Goal: Obtain resource: Obtain resource

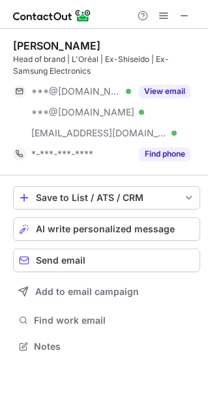
scroll to position [337, 208]
click at [187, 17] on span at bounding box center [184, 15] width 10 height 10
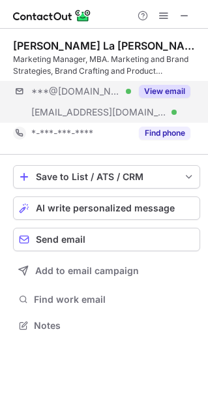
scroll to position [316, 208]
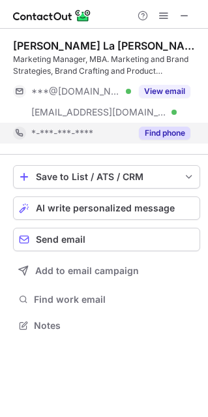
click at [159, 134] on button "Find phone" at bounding box center [165, 133] width 52 height 13
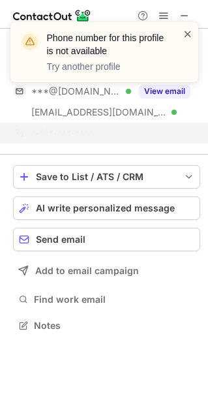
click at [189, 37] on span at bounding box center [188, 33] width 10 height 13
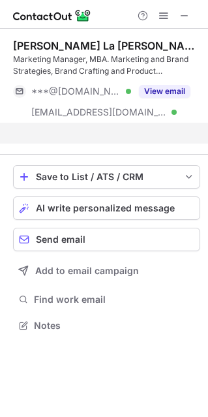
scroll to position [295, 208]
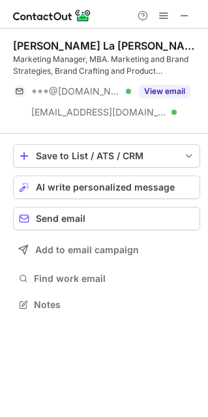
click at [185, 17] on span at bounding box center [184, 15] width 10 height 10
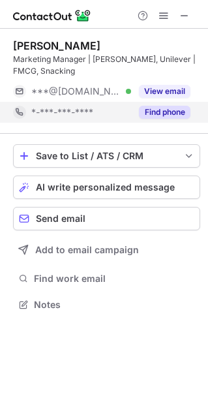
click at [173, 115] on button "Find phone" at bounding box center [165, 112] width 52 height 13
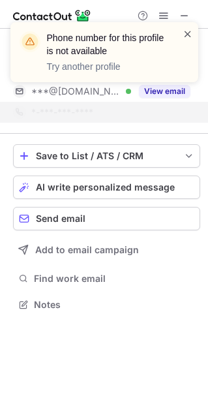
click at [183, 33] on span at bounding box center [188, 33] width 10 height 13
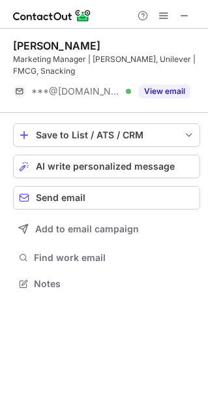
scroll to position [274, 208]
click at [187, 16] on span at bounding box center [184, 15] width 10 height 10
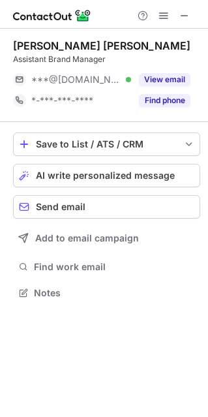
scroll to position [7, 7]
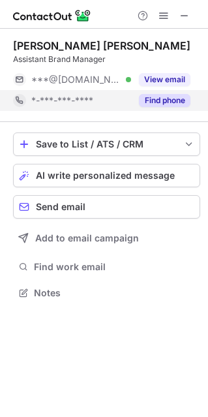
click at [170, 108] on div "Find phone" at bounding box center [160, 100] width 59 height 21
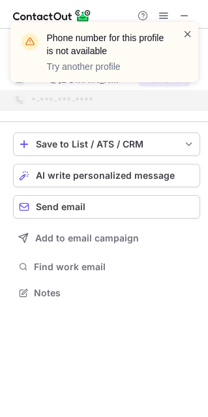
click at [191, 30] on span at bounding box center [188, 33] width 10 height 13
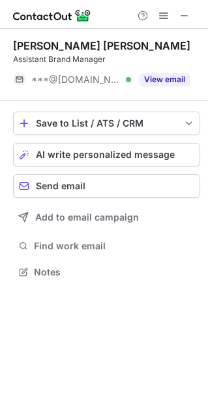
scroll to position [262, 208]
click at [185, 10] on span at bounding box center [184, 15] width 10 height 10
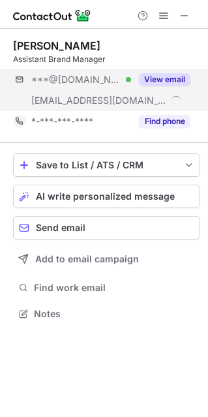
scroll to position [304, 208]
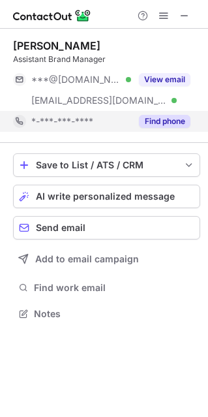
click at [170, 123] on button "Find phone" at bounding box center [165, 121] width 52 height 13
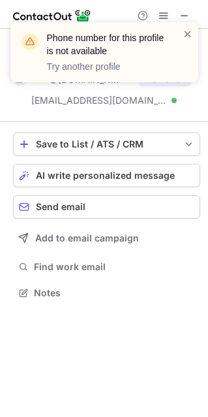
scroll to position [283, 208]
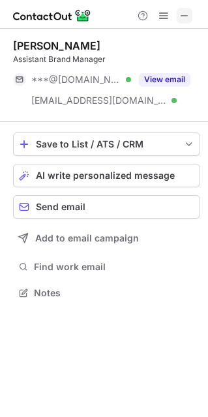
click at [185, 16] on span at bounding box center [184, 15] width 10 height 10
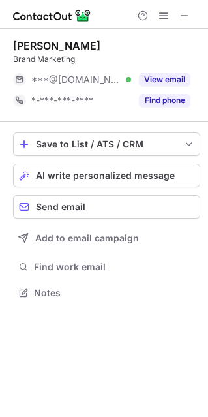
scroll to position [7, 7]
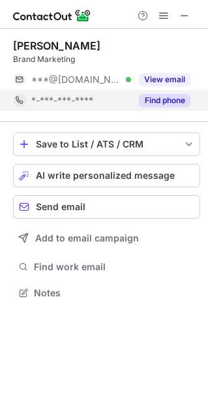
click at [172, 108] on div "Find phone" at bounding box center [160, 100] width 59 height 21
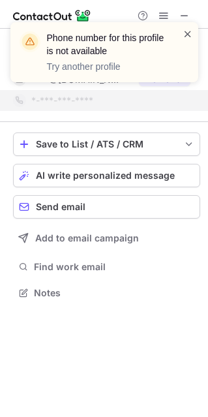
click at [186, 31] on span at bounding box center [188, 33] width 10 height 13
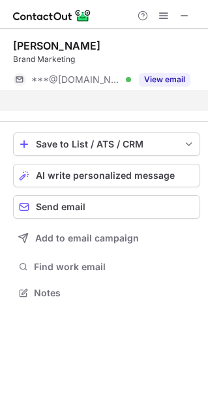
scroll to position [262, 208]
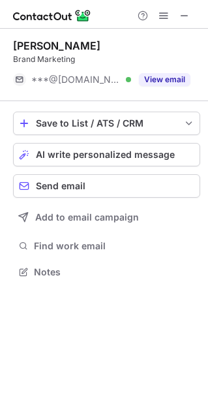
click at [182, 14] on span at bounding box center [184, 15] width 10 height 10
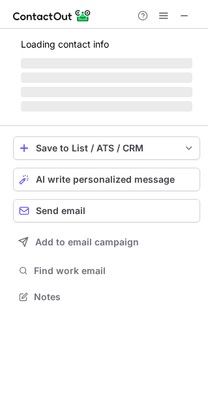
scroll to position [304, 208]
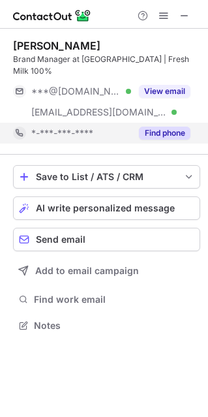
click at [166, 127] on button "Find phone" at bounding box center [165, 133] width 52 height 13
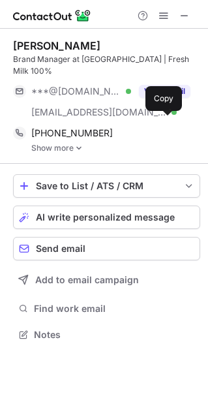
scroll to position [313, 208]
click at [82, 144] on img at bounding box center [79, 148] width 8 height 9
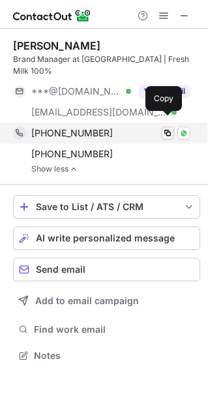
click at [167, 128] on span at bounding box center [167, 133] width 10 height 10
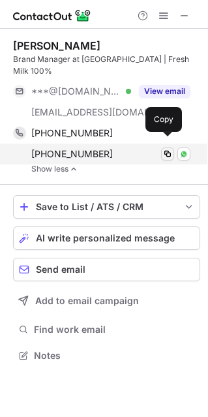
click at [172, 149] on span at bounding box center [167, 154] width 10 height 10
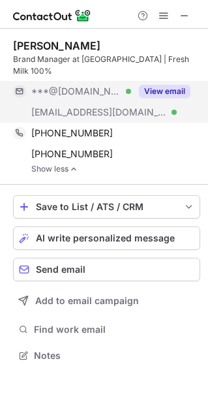
click at [151, 85] on button "View email" at bounding box center [165, 91] width 52 height 13
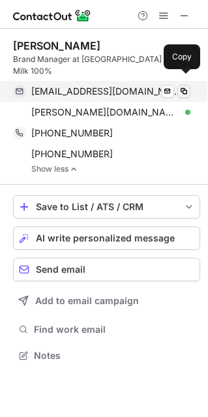
click at [185, 86] on span at bounding box center [184, 91] width 10 height 10
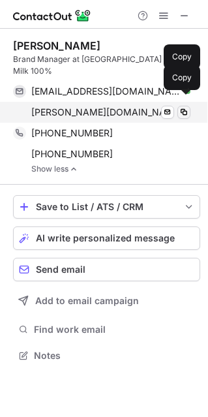
click at [183, 107] on span at bounding box center [184, 112] width 10 height 10
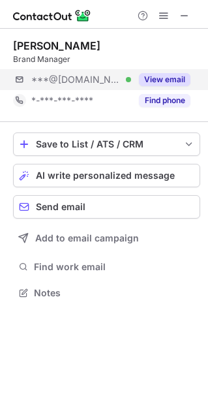
scroll to position [7, 7]
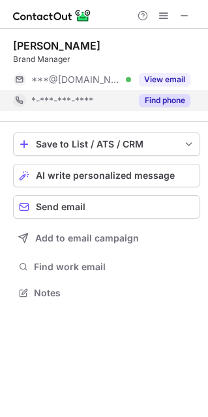
click at [171, 102] on button "Find phone" at bounding box center [165, 100] width 52 height 13
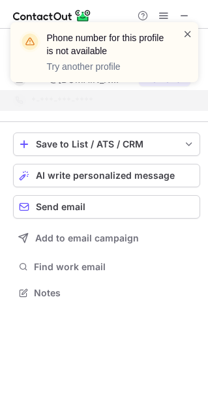
click at [185, 35] on span at bounding box center [188, 33] width 10 height 13
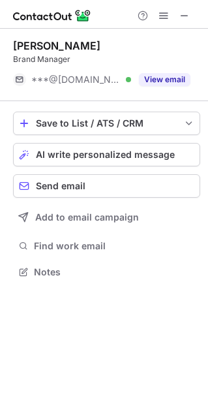
scroll to position [262, 208]
click at [185, 16] on span at bounding box center [184, 15] width 10 height 10
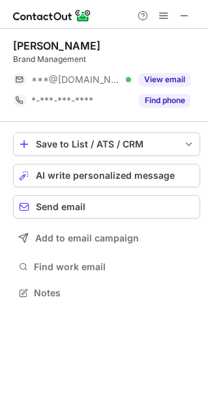
scroll to position [7, 7]
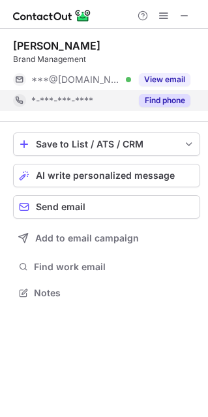
click at [166, 98] on button "Find phone" at bounding box center [165, 100] width 52 height 13
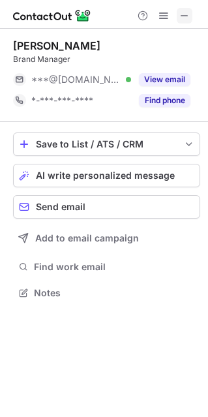
click at [185, 19] on span at bounding box center [184, 15] width 10 height 10
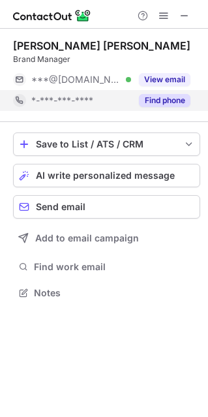
click at [154, 103] on button "Find phone" at bounding box center [165, 100] width 52 height 13
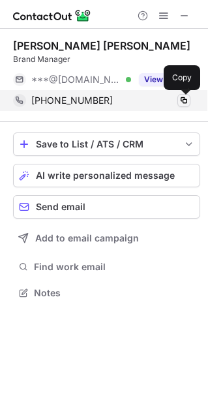
click at [181, 99] on span at bounding box center [184, 100] width 10 height 10
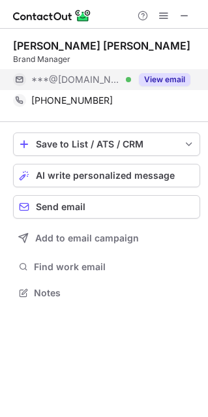
click at [168, 82] on button "View email" at bounding box center [165, 79] width 52 height 13
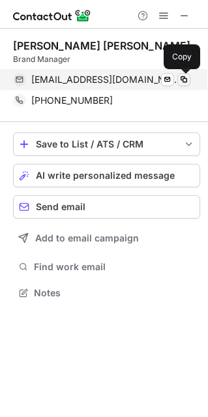
click at [185, 78] on span at bounding box center [184, 79] width 10 height 10
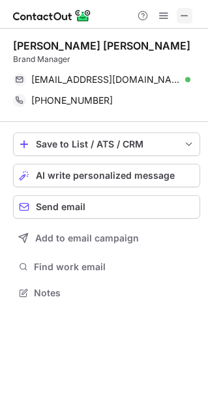
click at [178, 20] on button at bounding box center [185, 16] width 16 height 16
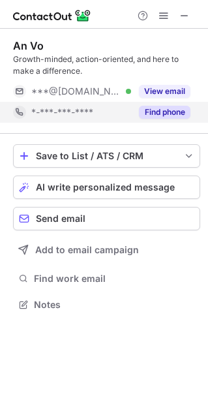
scroll to position [295, 208]
click at [174, 110] on button "Find phone" at bounding box center [165, 112] width 52 height 13
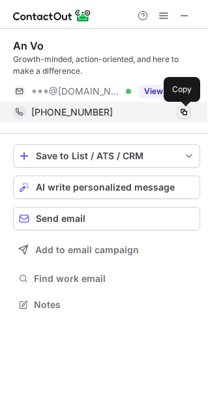
click at [182, 114] on span at bounding box center [184, 112] width 10 height 10
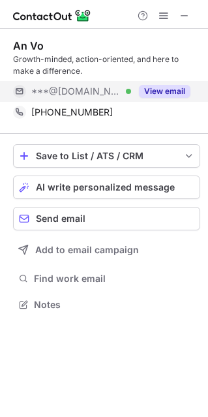
click at [146, 89] on button "View email" at bounding box center [165, 91] width 52 height 13
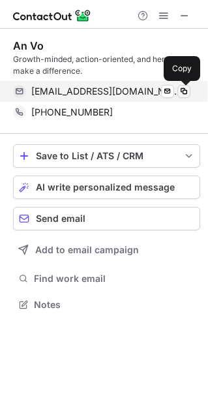
click at [187, 88] on span at bounding box center [184, 91] width 10 height 10
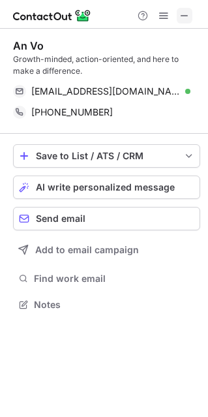
click at [187, 13] on span at bounding box center [184, 15] width 10 height 10
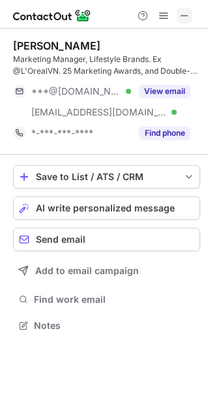
scroll to position [316, 208]
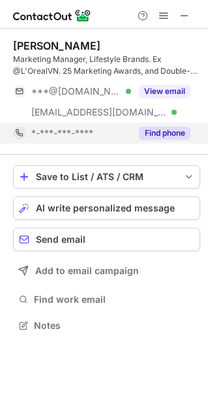
click at [169, 129] on button "Find phone" at bounding box center [165, 133] width 52 height 13
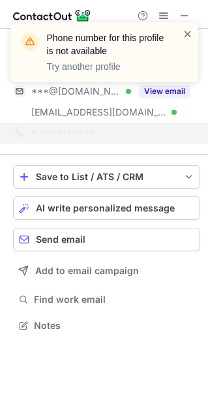
click at [185, 38] on span at bounding box center [188, 33] width 10 height 13
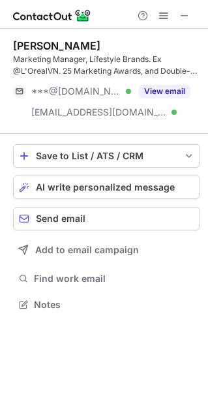
scroll to position [295, 208]
click at [185, 13] on span at bounding box center [184, 15] width 10 height 10
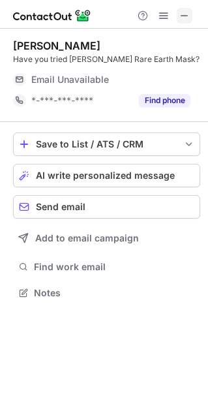
scroll to position [7, 7]
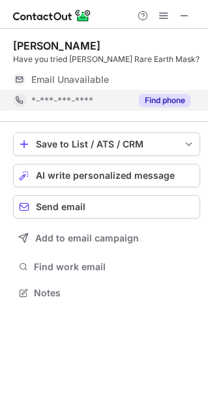
click at [181, 98] on button "Find phone" at bounding box center [165, 100] width 52 height 13
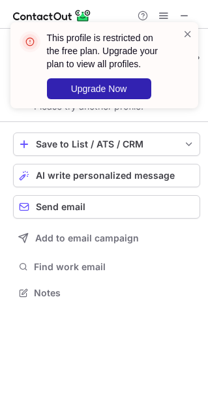
scroll to position [262, 208]
